Goal: Transaction & Acquisition: Purchase product/service

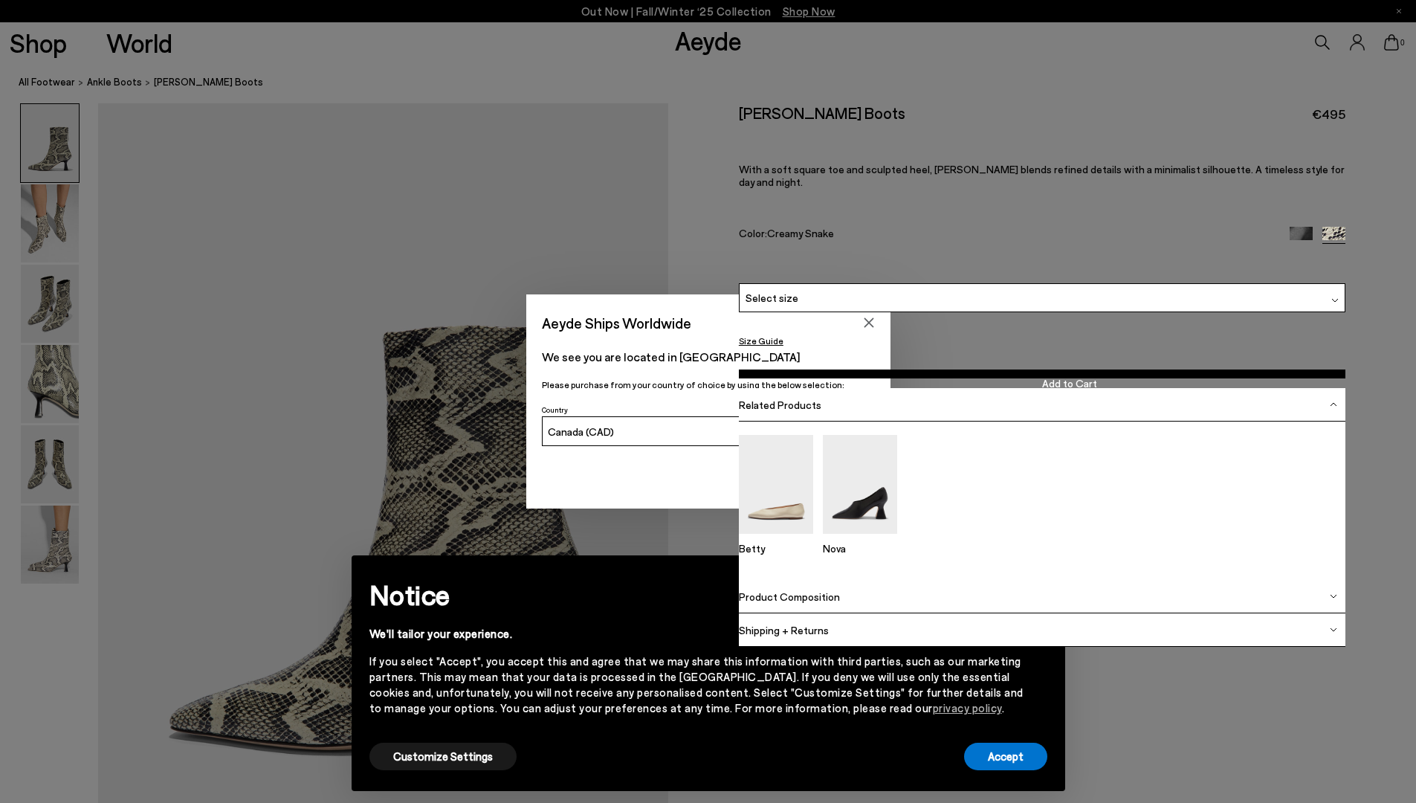
click at [0, 0] on span "Select a Size" at bounding box center [0, 0] width 0 height 0
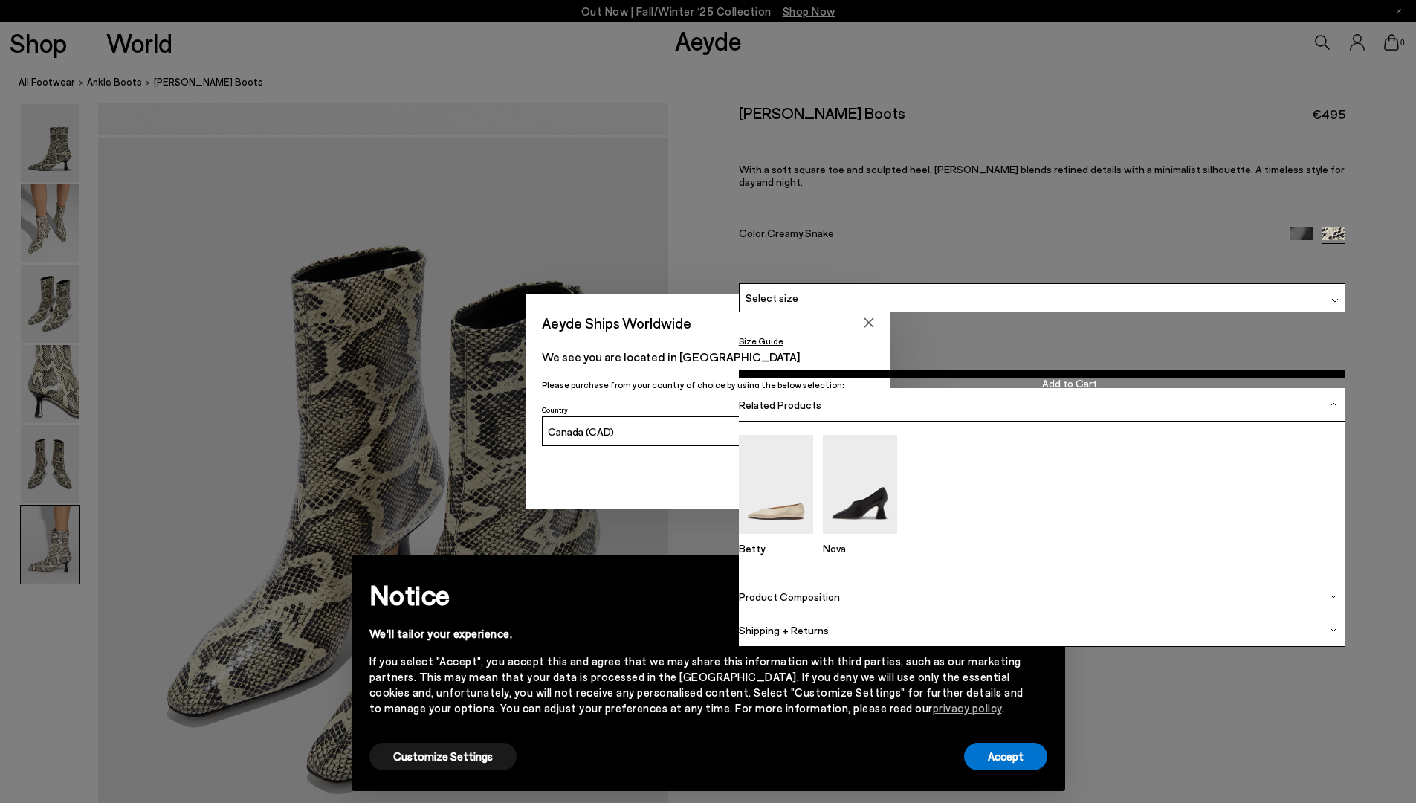
scroll to position [1508, 0]
